Goal: Task Accomplishment & Management: Manage account settings

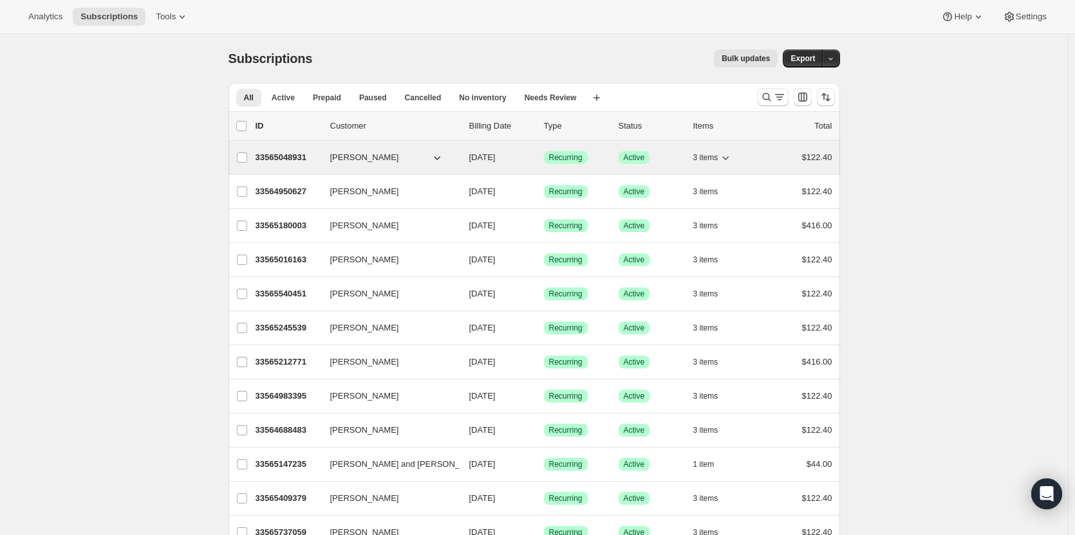
click at [293, 153] on p "33565048931" at bounding box center [287, 157] width 64 height 13
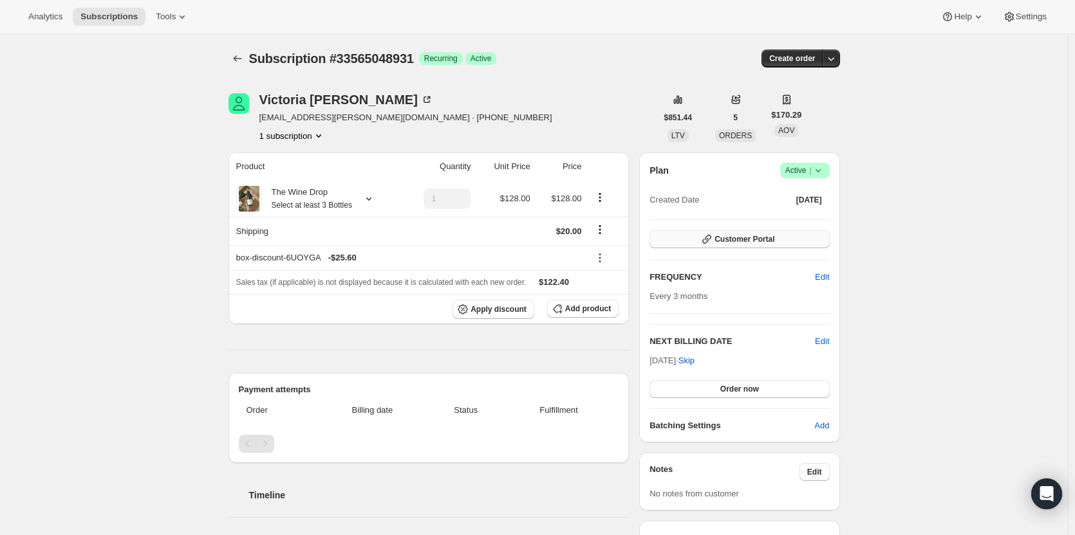
click at [791, 239] on button "Customer Portal" at bounding box center [739, 239] width 180 height 18
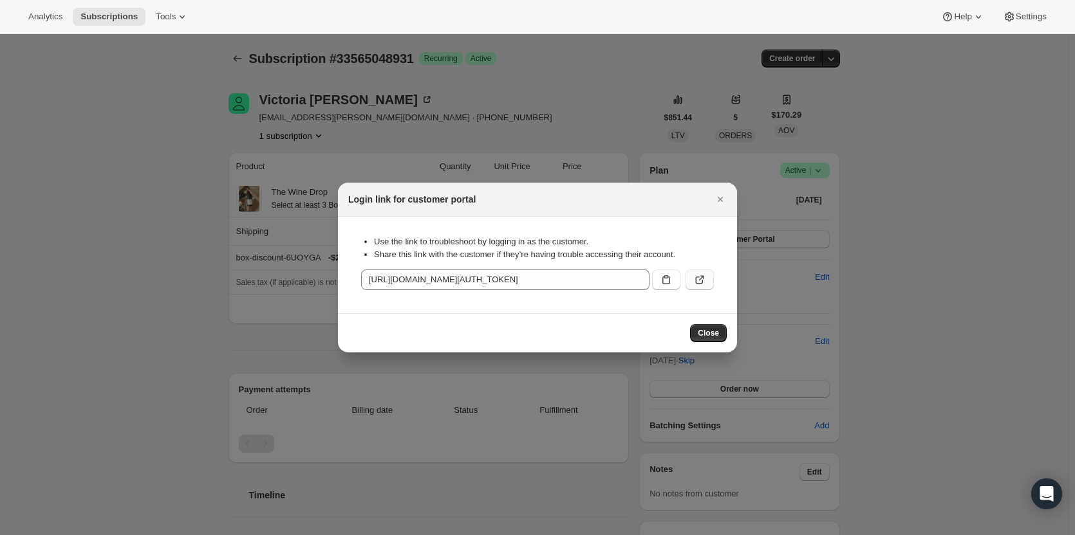
click at [702, 279] on icon ":rc3:" at bounding box center [699, 280] width 13 height 13
click at [722, 201] on icon "Close" at bounding box center [720, 199] width 5 height 5
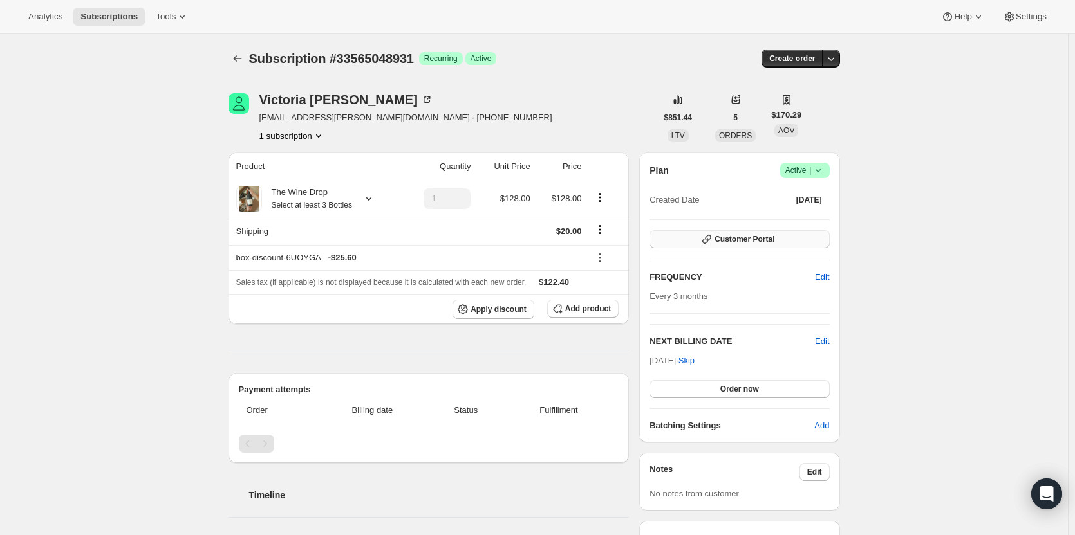
click at [779, 245] on button "Customer Portal" at bounding box center [739, 239] width 180 height 18
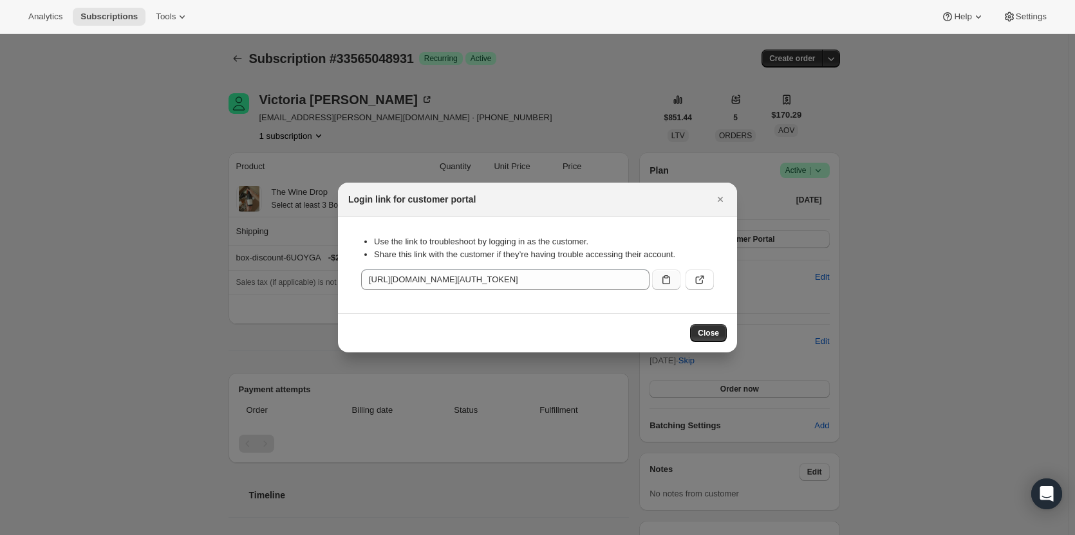
click at [673, 283] on button ":rc3:" at bounding box center [666, 280] width 28 height 21
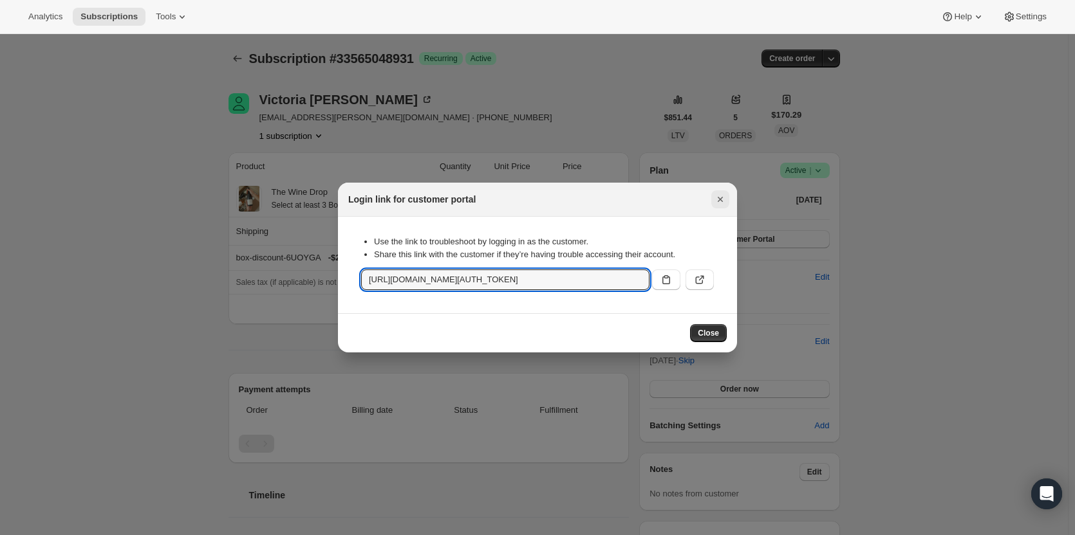
click at [721, 202] on icon "Close" at bounding box center [720, 199] width 13 height 13
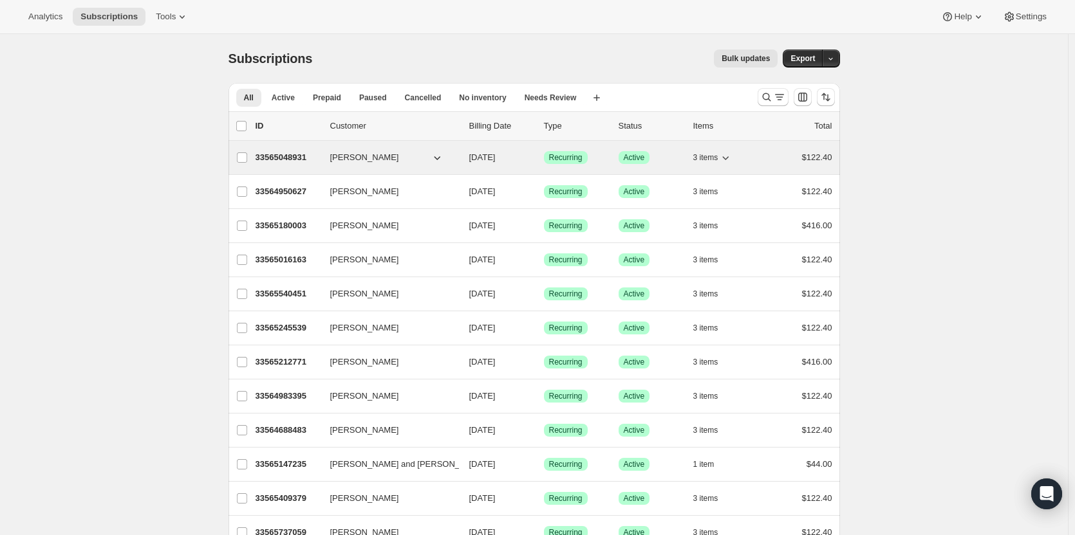
click at [265, 158] on p "33565048931" at bounding box center [287, 157] width 64 height 13
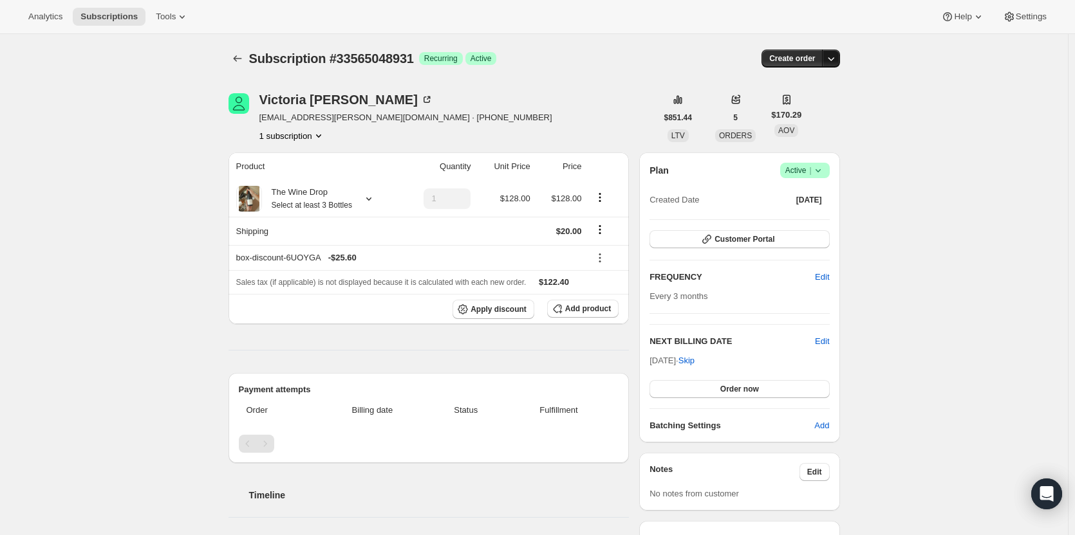
click at [831, 62] on icon "button" at bounding box center [830, 58] width 13 height 13
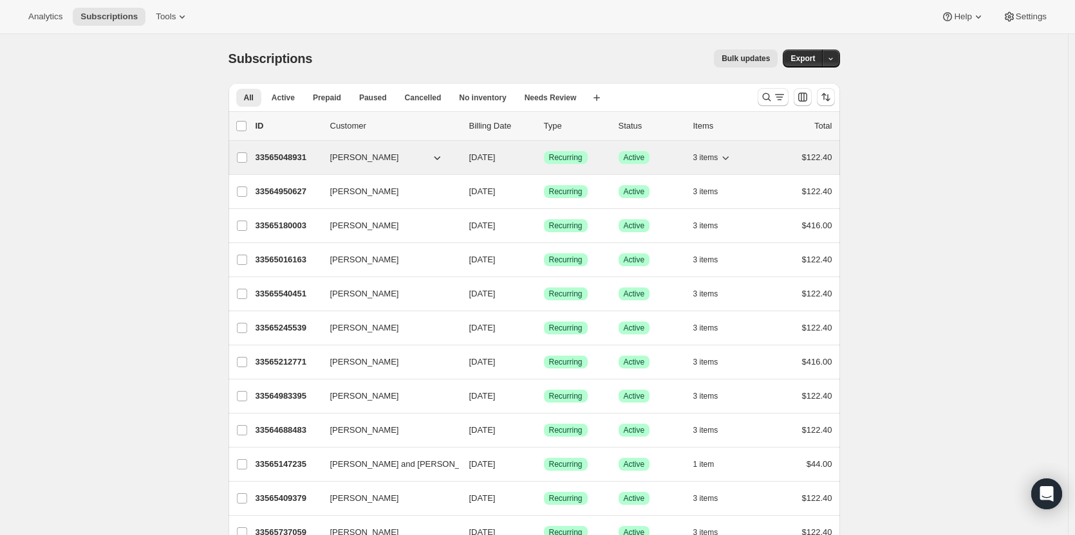
click at [443, 159] on icon "button" at bounding box center [437, 157] width 13 height 13
